Goal: Task Accomplishment & Management: Complete application form

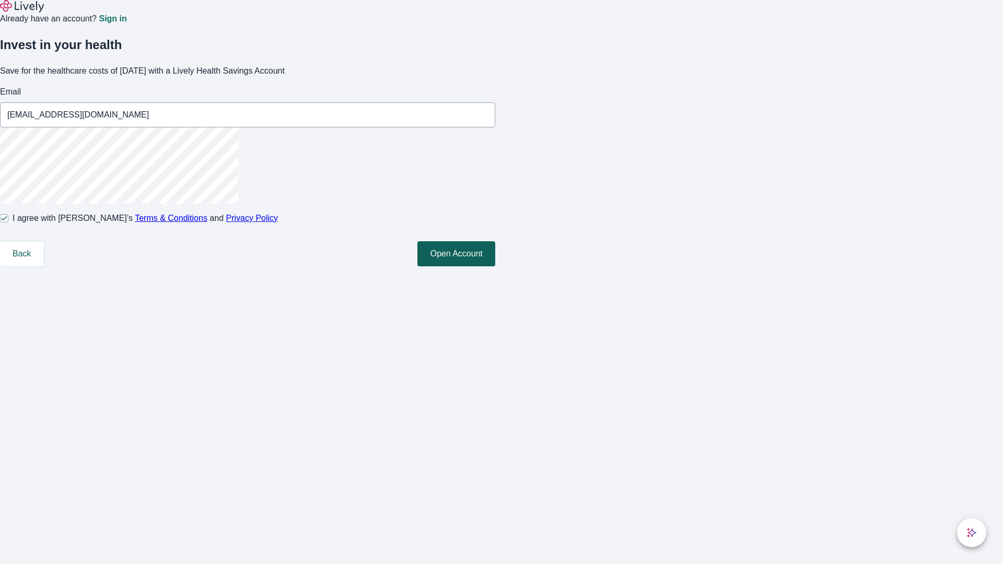
click at [495, 266] on button "Open Account" at bounding box center [457, 253] width 78 height 25
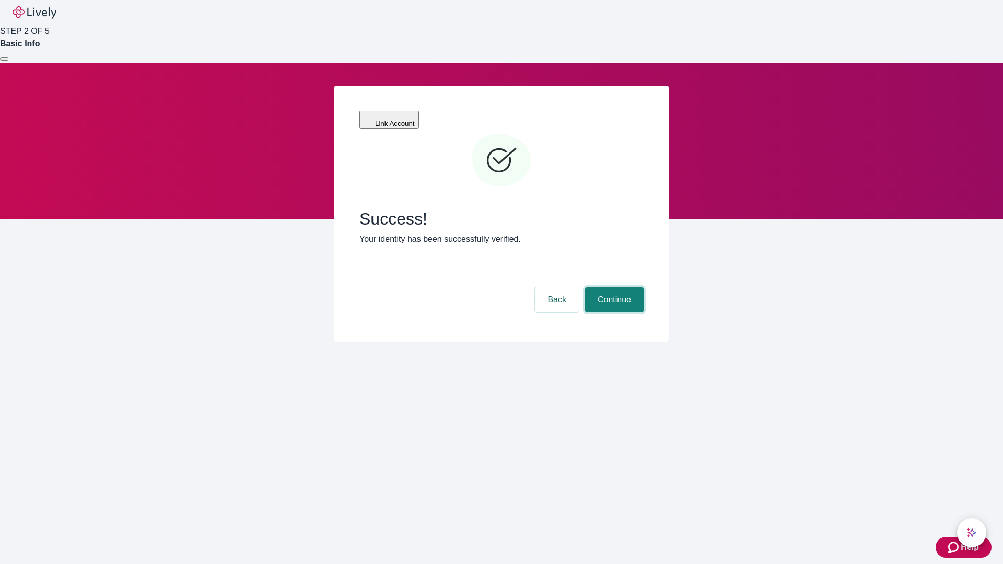
click at [613, 287] on button "Continue" at bounding box center [614, 299] width 59 height 25
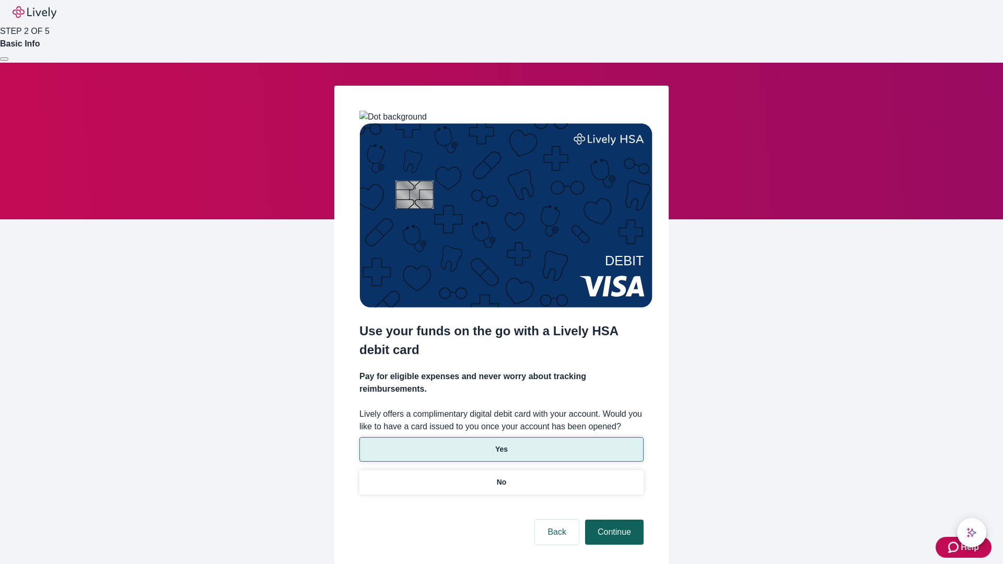
click at [501, 444] on p "Yes" at bounding box center [501, 449] width 13 height 11
click at [613, 520] on button "Continue" at bounding box center [614, 532] width 59 height 25
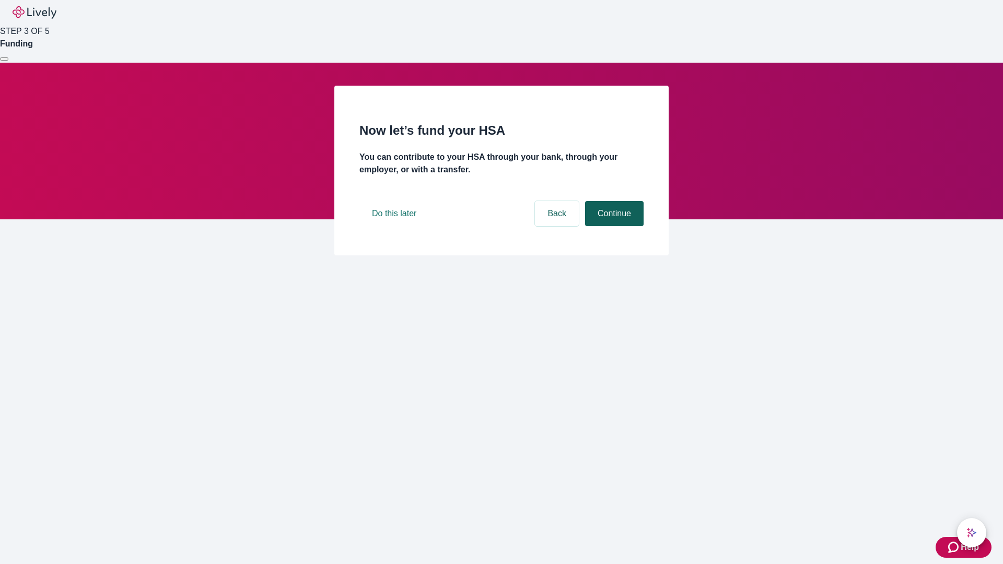
click at [613, 226] on button "Continue" at bounding box center [614, 213] width 59 height 25
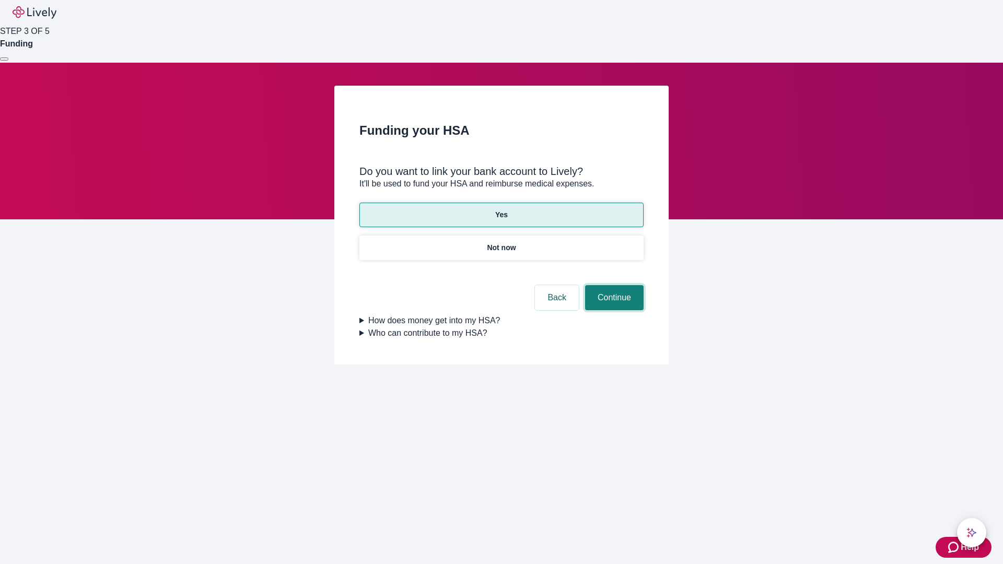
click at [613, 285] on button "Continue" at bounding box center [614, 297] width 59 height 25
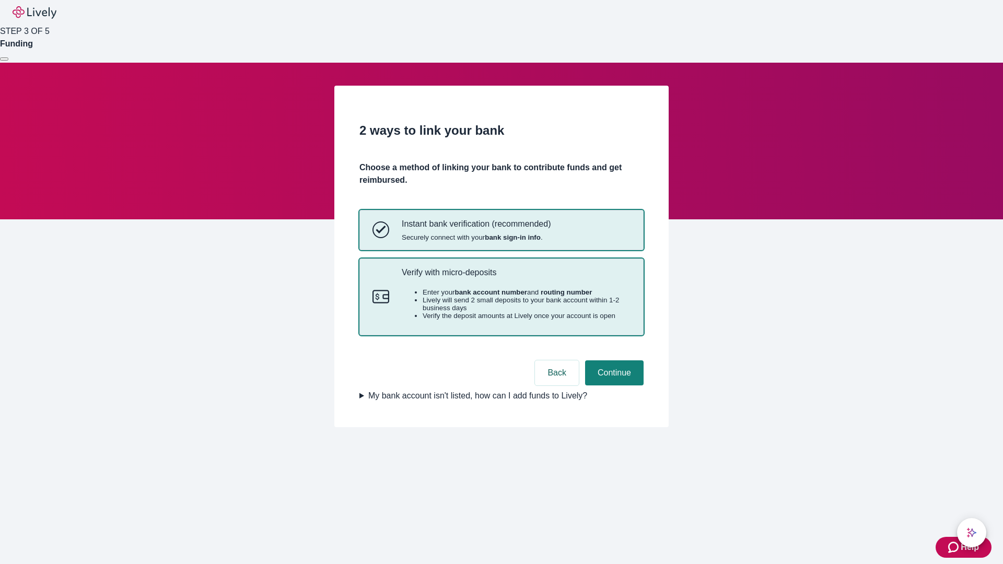
click at [516, 277] on p "Verify with micro-deposits" at bounding box center [516, 273] width 229 height 10
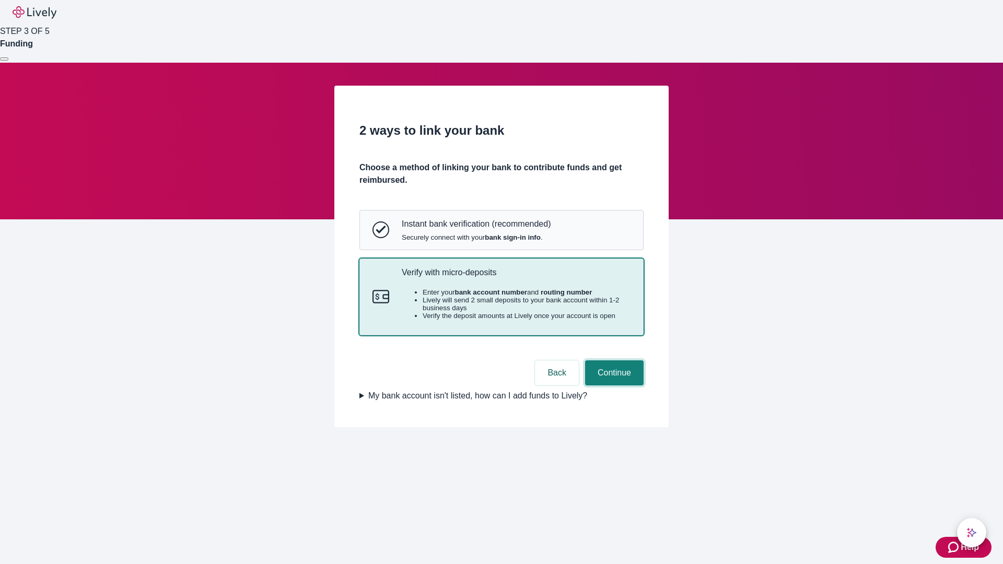
click at [613, 386] on button "Continue" at bounding box center [614, 373] width 59 height 25
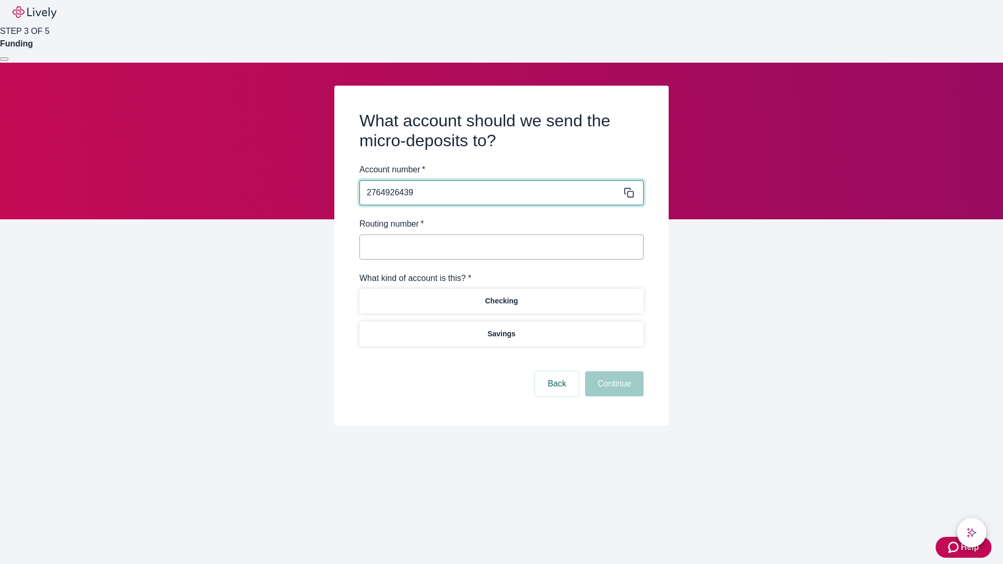
type input "2764926439"
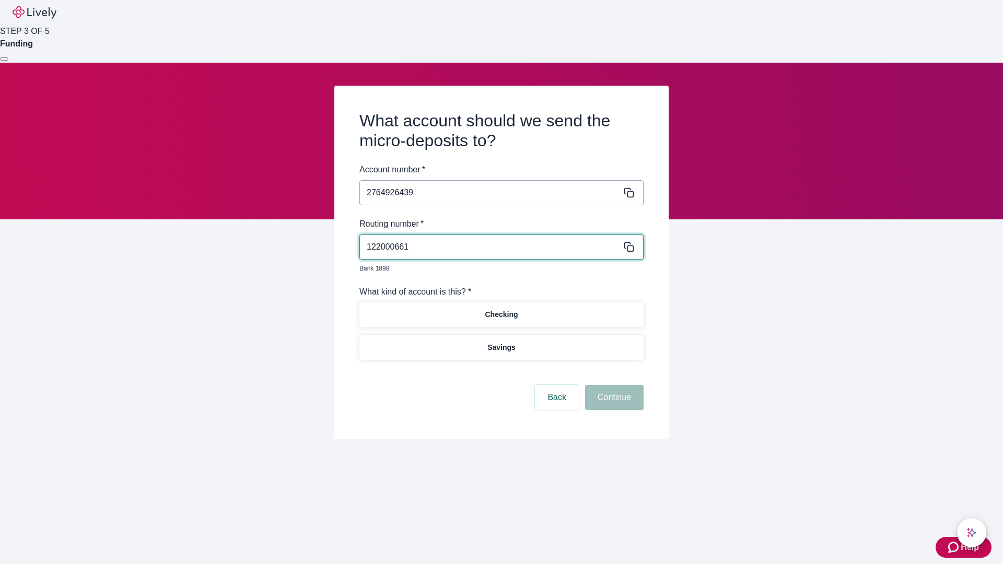
type input "122000661"
click at [501, 309] on p "Checking" at bounding box center [501, 314] width 33 height 11
click at [613, 386] on button "Continue" at bounding box center [614, 397] width 59 height 25
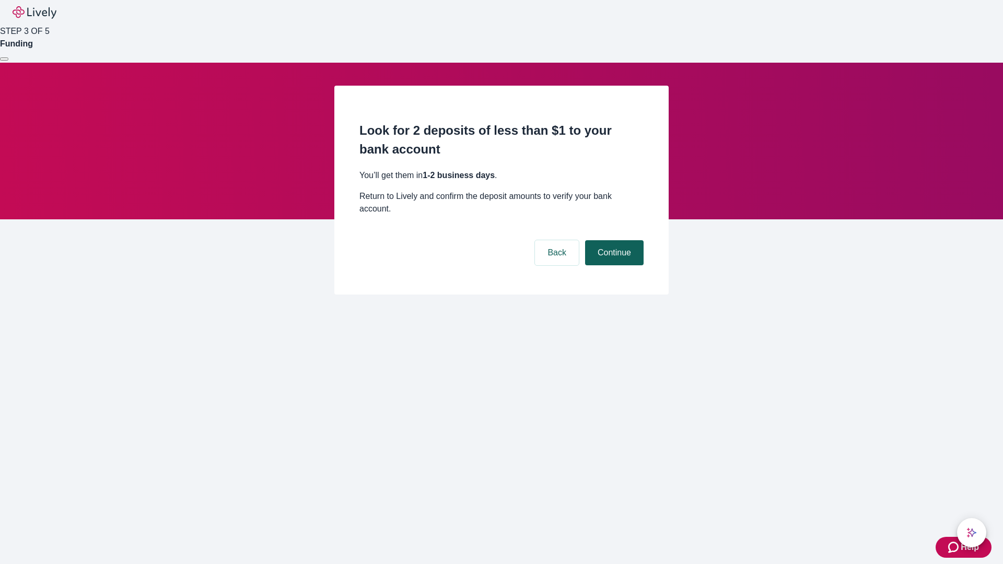
click at [613, 240] on button "Continue" at bounding box center [614, 252] width 59 height 25
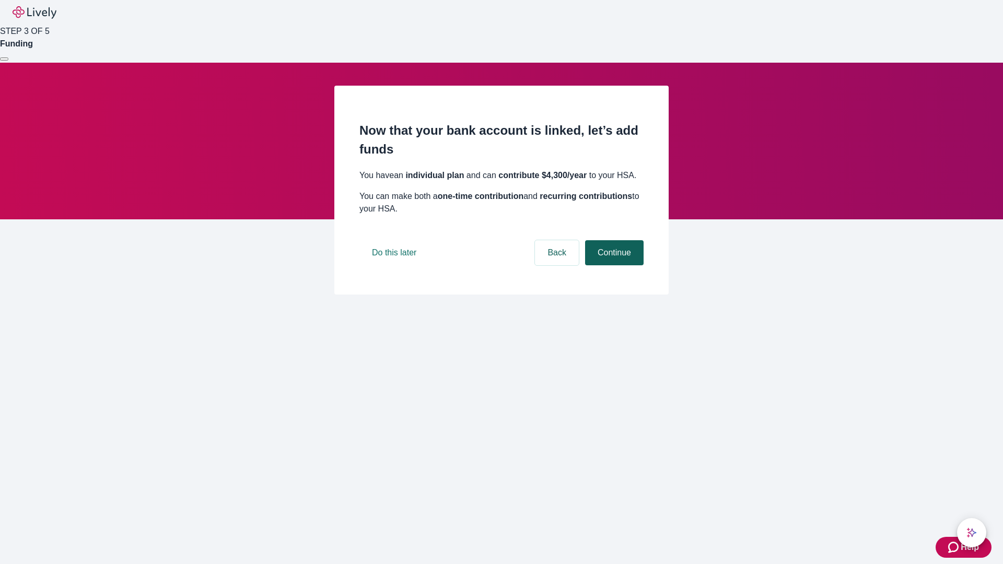
click at [613, 265] on button "Continue" at bounding box center [614, 252] width 59 height 25
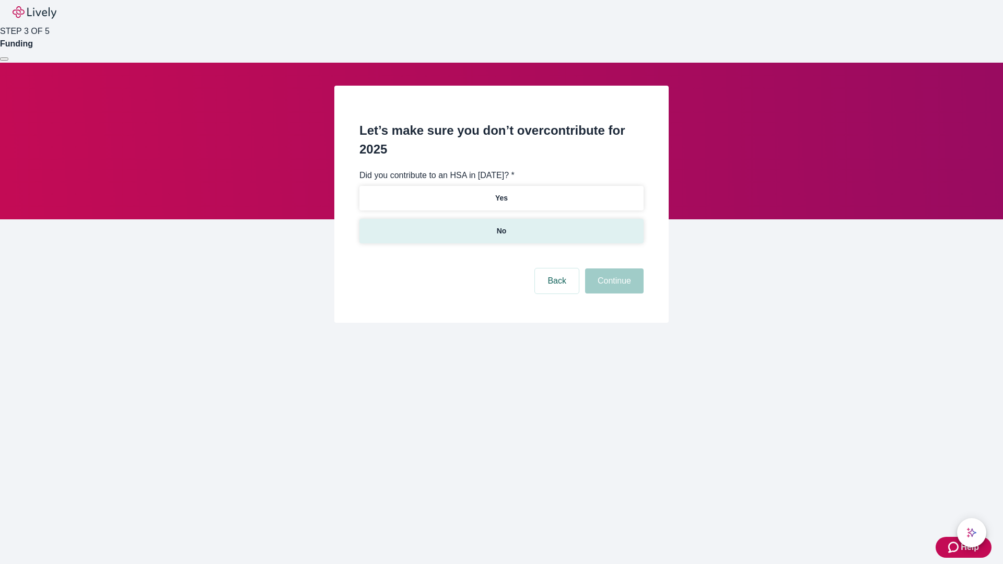
click at [501, 226] on p "No" at bounding box center [502, 231] width 10 height 11
click at [613, 269] on button "Continue" at bounding box center [614, 281] width 59 height 25
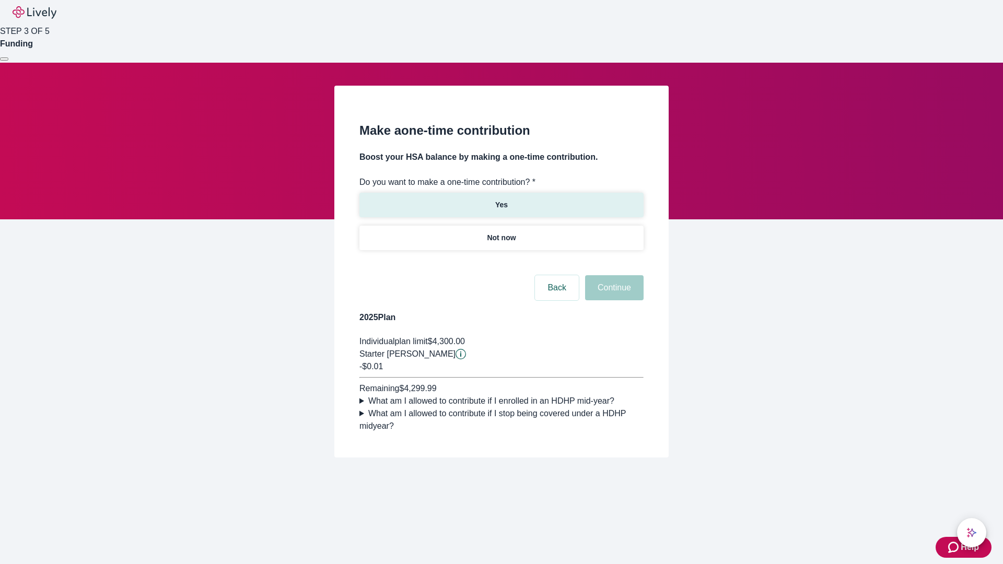
click at [501, 200] on p "Yes" at bounding box center [501, 205] width 13 height 11
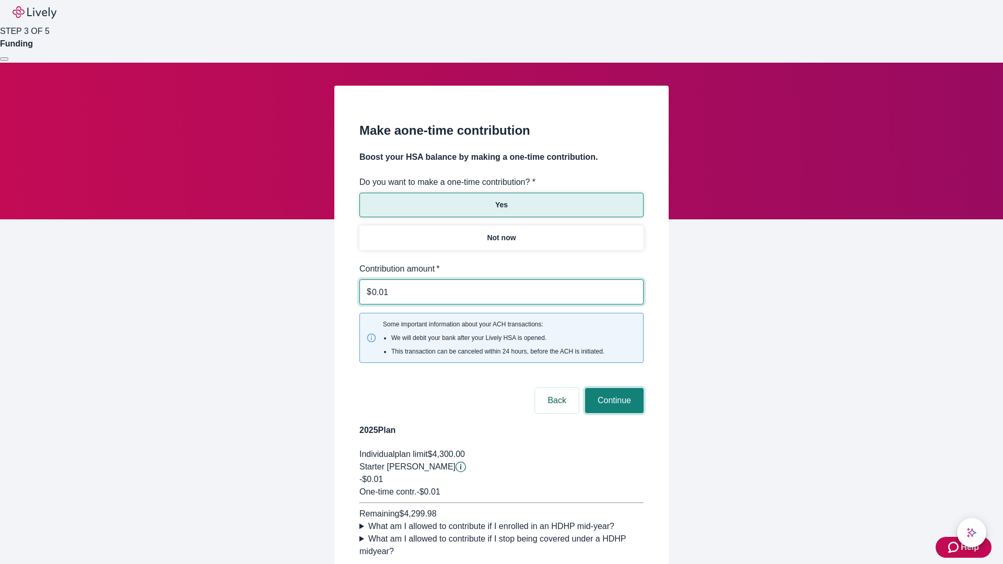
click at [613, 388] on button "Continue" at bounding box center [614, 400] width 59 height 25
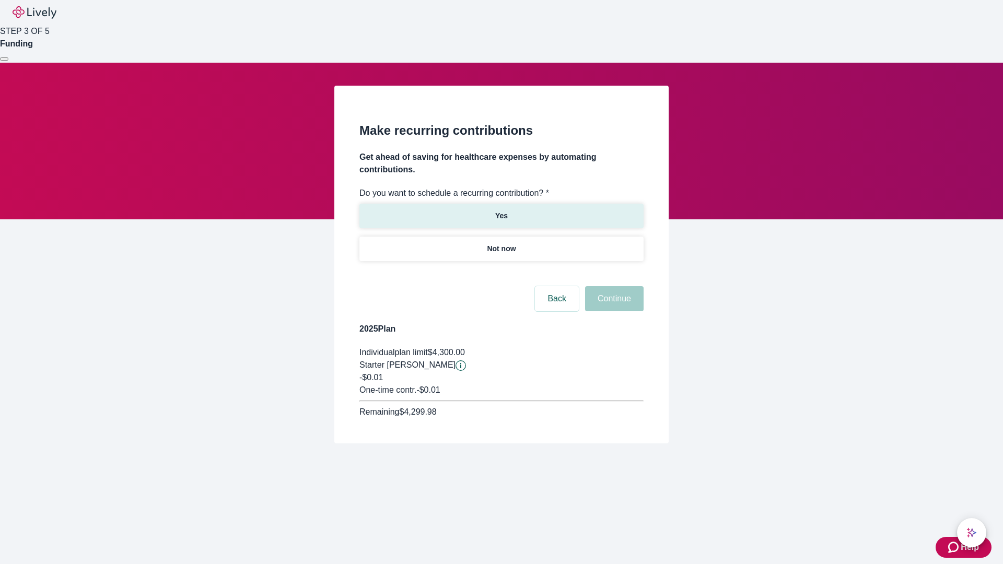
click at [501, 211] on p "Yes" at bounding box center [501, 216] width 13 height 11
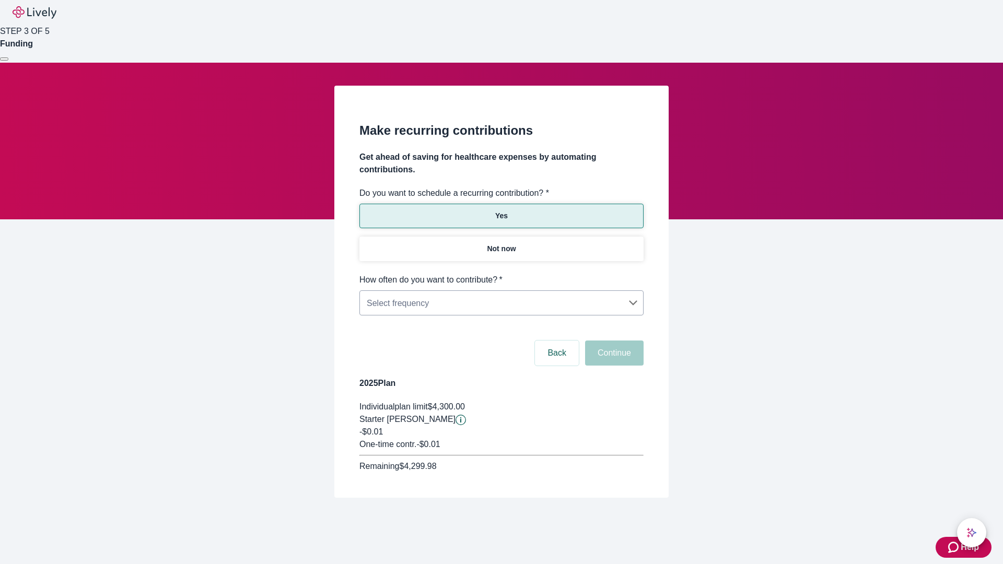
click at [501, 274] on body "Help STEP 3 OF 5 Funding Make recurring contributions Get ahead of saving for h…" at bounding box center [501, 274] width 1003 height 548
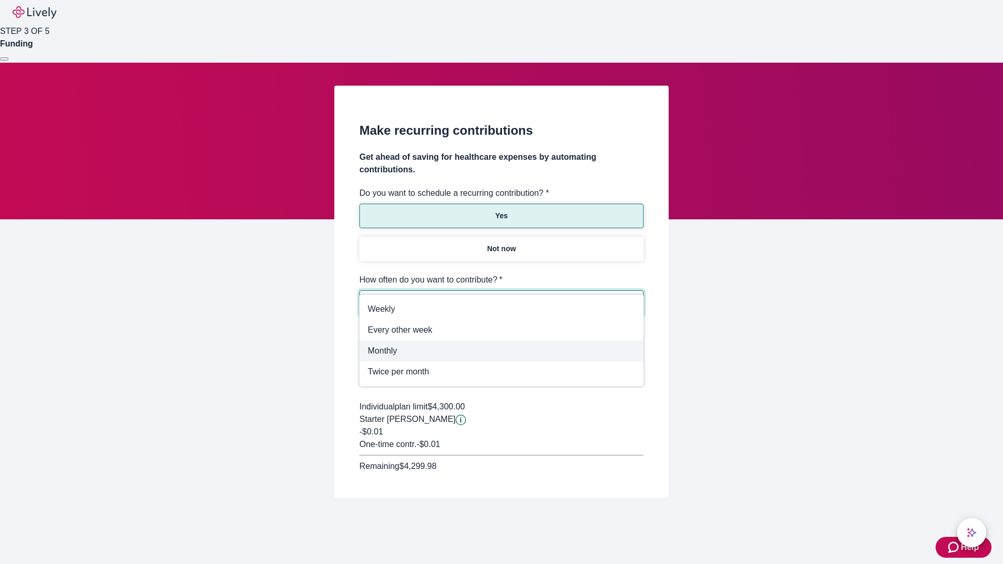
click at [502, 351] on span "Monthly" at bounding box center [502, 351] width 268 height 13
type input "Monthly"
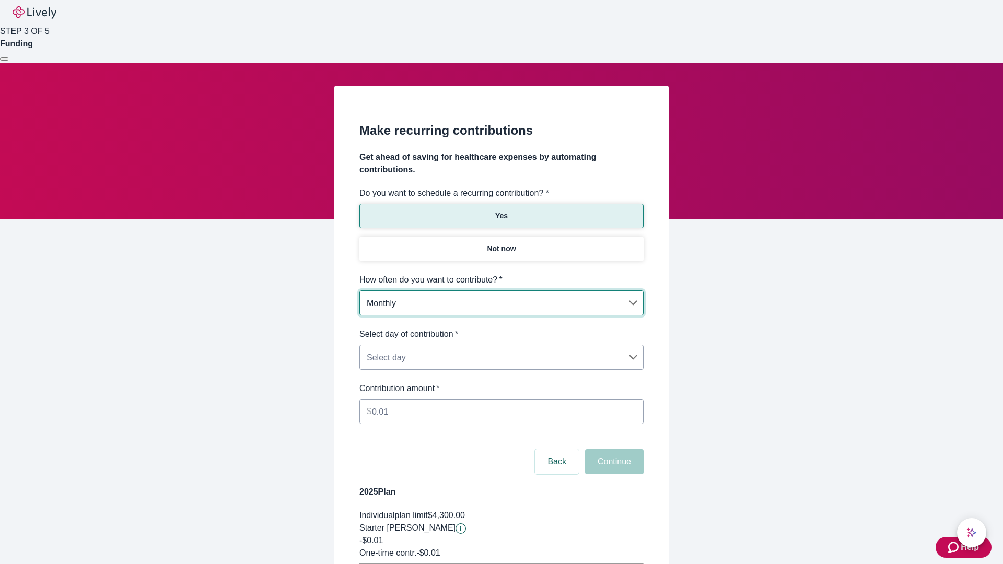
click at [501, 328] on body "Help STEP 3 OF 5 Funding Make recurring contributions Get ahead of saving for h…" at bounding box center [501, 328] width 1003 height 657
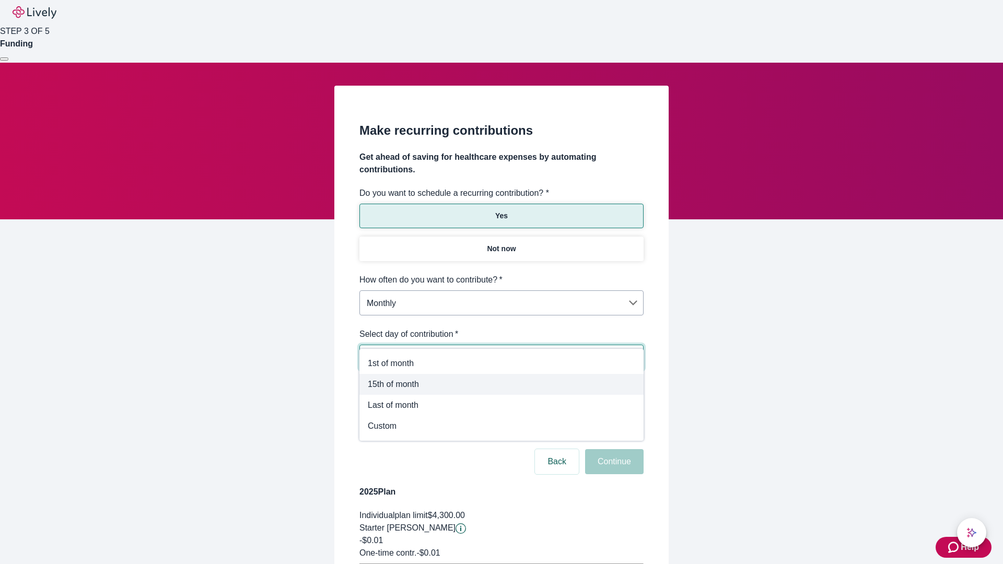
click at [502, 385] on span "15th of month" at bounding box center [502, 384] width 268 height 13
type input "Monthly15th"
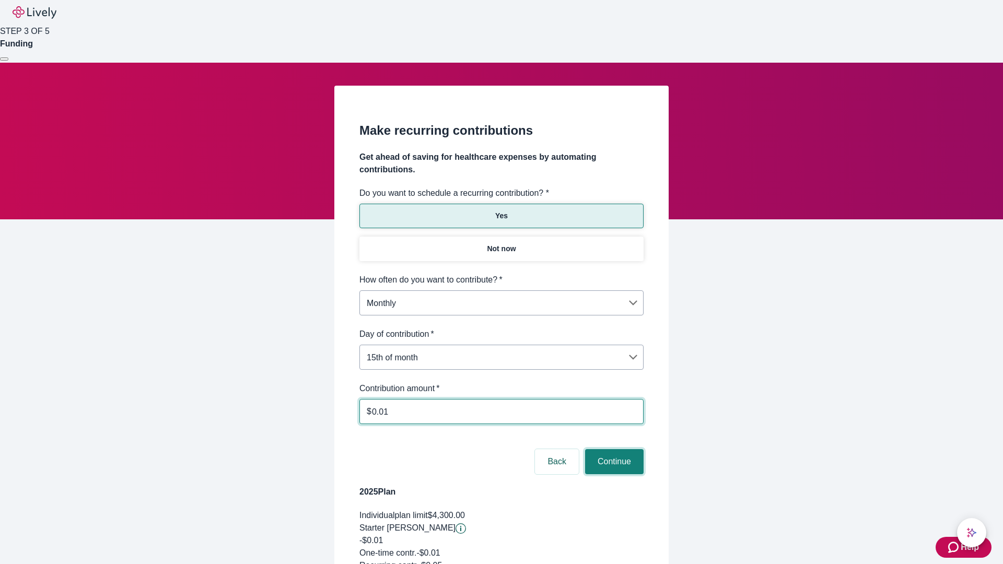
click at [613, 449] on button "Continue" at bounding box center [614, 461] width 59 height 25
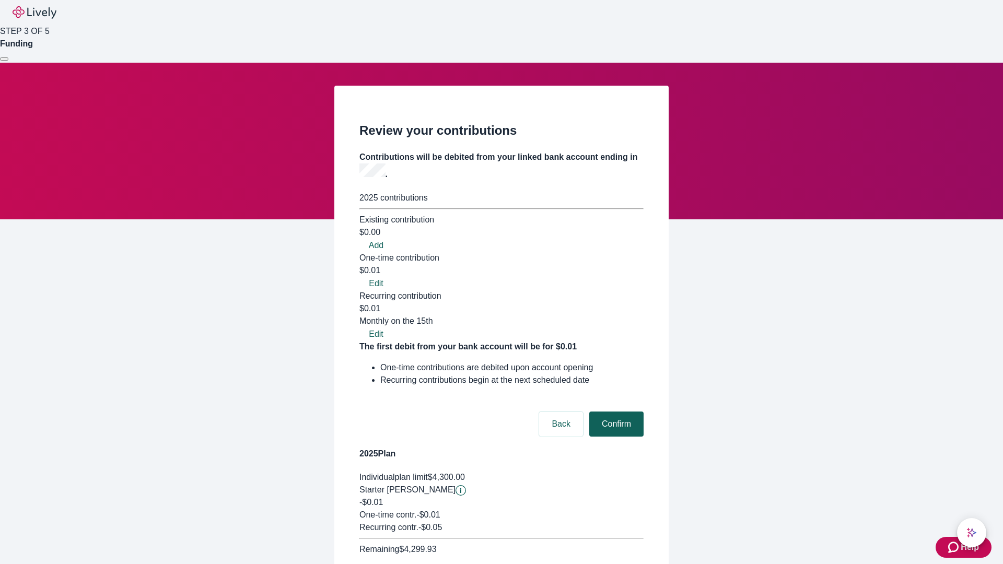
click at [615, 412] on button "Confirm" at bounding box center [616, 424] width 54 height 25
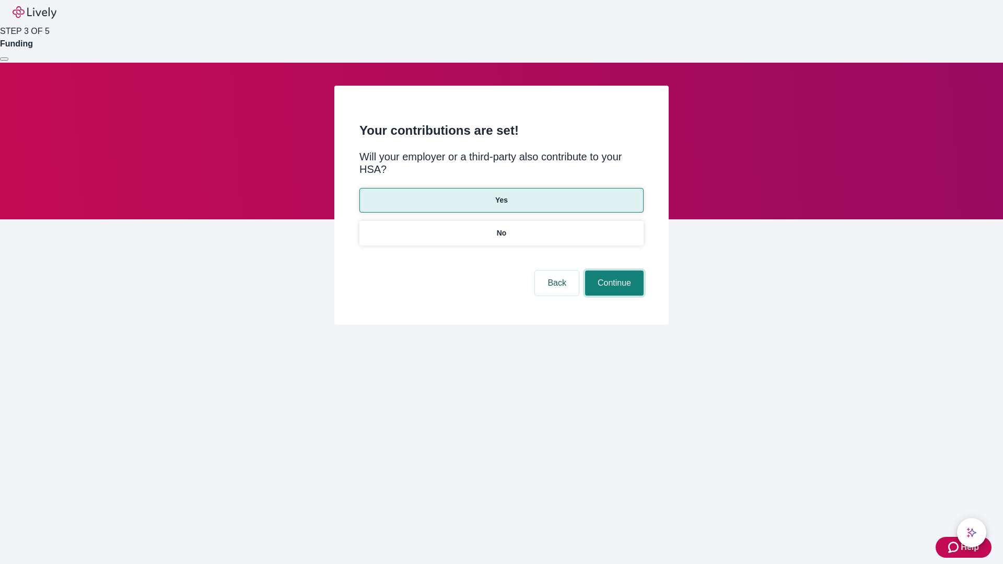
click at [613, 271] on button "Continue" at bounding box center [614, 283] width 59 height 25
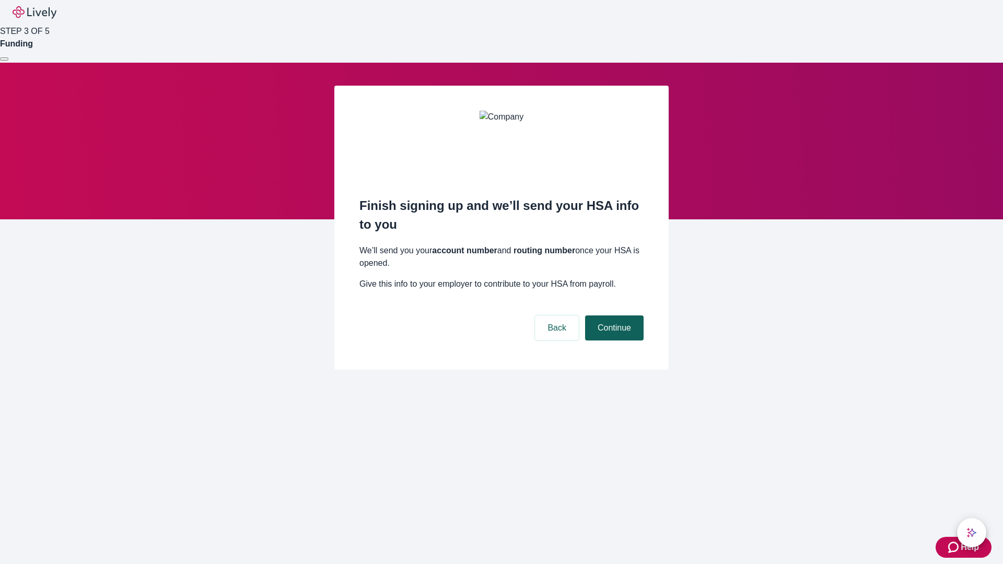
click at [613, 316] on button "Continue" at bounding box center [614, 328] width 59 height 25
